Goal: Task Accomplishment & Management: Complete application form

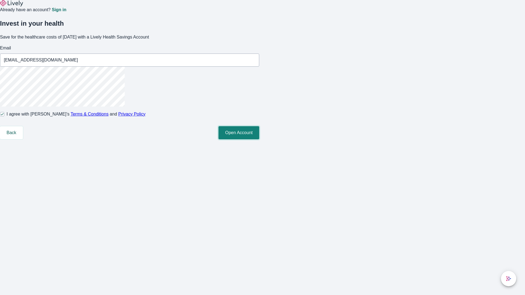
click at [259, 139] on button "Open Account" at bounding box center [238, 132] width 41 height 13
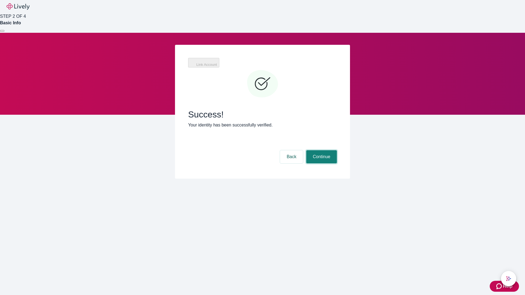
click at [321, 150] on button "Continue" at bounding box center [321, 156] width 31 height 13
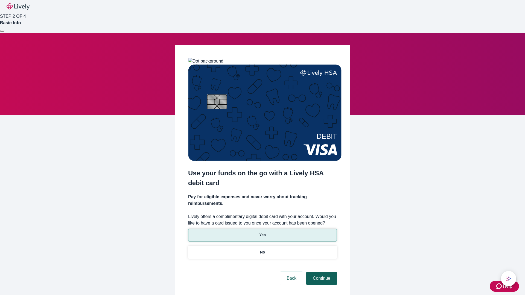
click at [262, 250] on p "No" at bounding box center [262, 253] width 5 height 6
click at [321, 272] on button "Continue" at bounding box center [321, 278] width 31 height 13
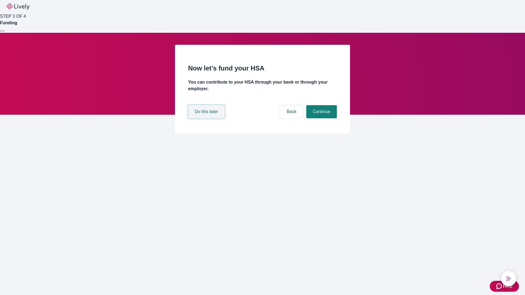
click at [207, 118] on button "Do this later" at bounding box center [206, 111] width 36 height 13
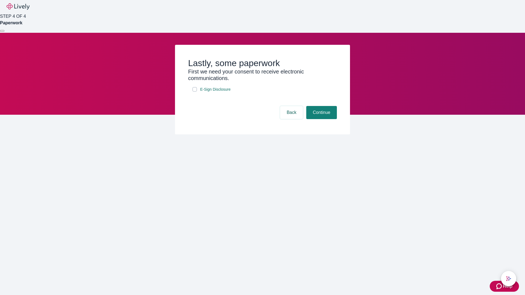
click at [195, 92] on input "E-Sign Disclosure" at bounding box center [195, 89] width 4 height 4
checkbox input "true"
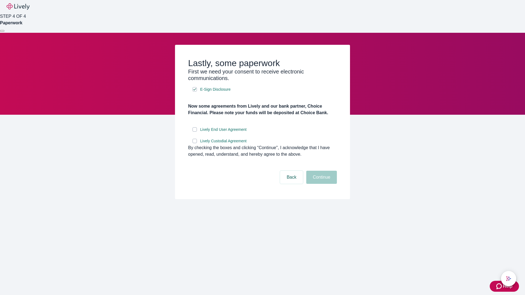
click at [195, 132] on input "Lively End User Agreement" at bounding box center [195, 129] width 4 height 4
checkbox input "true"
click at [195, 143] on input "Lively Custodial Agreement" at bounding box center [195, 141] width 4 height 4
checkbox input "true"
click at [321, 184] on button "Continue" at bounding box center [321, 177] width 31 height 13
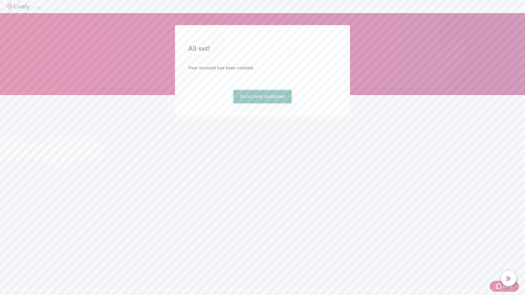
click at [262, 103] on link "Go to Lively dashboard" at bounding box center [263, 96] width 58 height 13
